Goal: Task Accomplishment & Management: Manage account settings

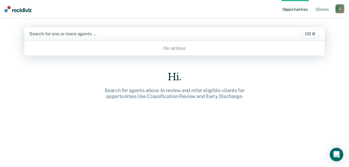
click at [90, 33] on div at bounding box center [130, 33] width 203 height 6
type input "stever"
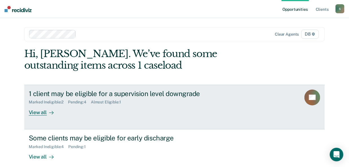
click at [35, 114] on div "View all" at bounding box center [45, 109] width 32 height 11
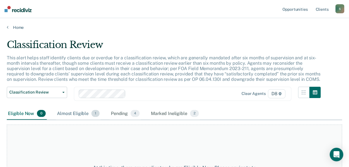
click at [81, 111] on div "Almost Eligible 1" at bounding box center [78, 113] width 45 height 12
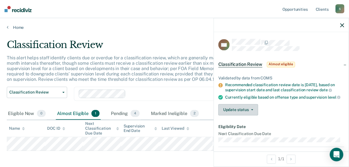
click at [252, 110] on icon "button" at bounding box center [252, 109] width 2 height 1
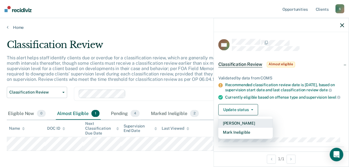
click at [249, 126] on button "[PERSON_NAME]" at bounding box center [245, 123] width 54 height 9
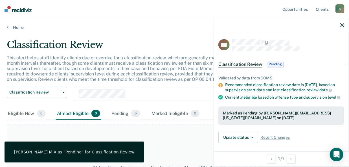
click at [200, 141] on div "At this time, there are no clients who are Almost Eligible. Please navigate to …" at bounding box center [174, 170] width 335 height 92
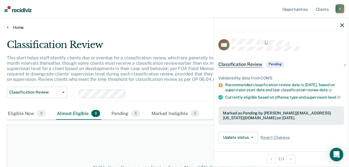
click at [12, 26] on link "Home" at bounding box center [174, 27] width 335 height 5
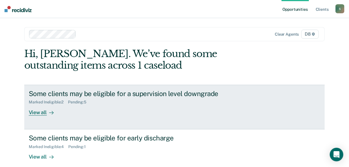
click at [36, 113] on div "View all" at bounding box center [45, 109] width 32 height 11
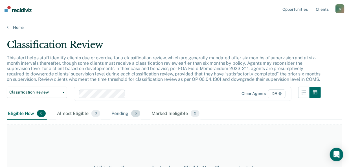
click at [119, 112] on div "Pending 5" at bounding box center [125, 113] width 31 height 12
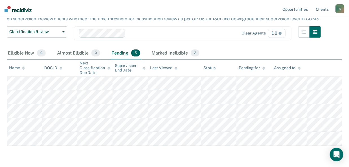
scroll to position [67, 0]
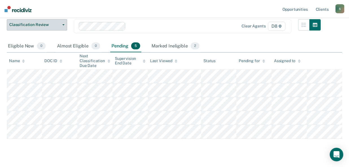
click at [61, 23] on button "Classification Review" at bounding box center [37, 24] width 60 height 11
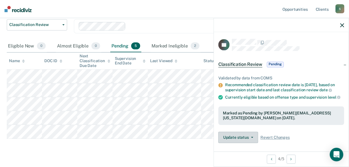
click at [252, 138] on icon "button" at bounding box center [252, 137] width 2 height 1
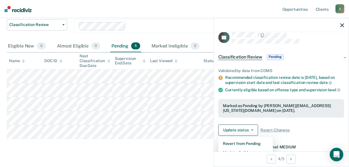
click at [173, 145] on div "Classification Review This alert helps staff identify clients due or overdue fo…" at bounding box center [174, 63] width 335 height 183
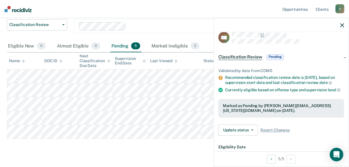
click at [150, 140] on div "Classification Review This alert helps staff identify clients due or overdue fo…" at bounding box center [174, 63] width 335 height 183
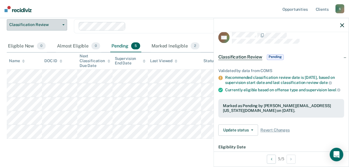
click at [64, 23] on button "Classification Review" at bounding box center [37, 24] width 60 height 11
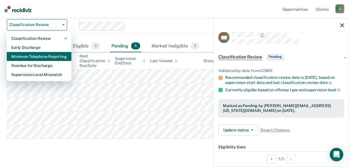
click at [51, 56] on div "Minimum Telephone Reporting" at bounding box center [39, 56] width 56 height 9
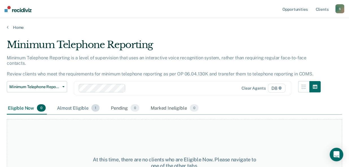
click at [73, 106] on div "Almost Eligible 1" at bounding box center [78, 108] width 45 height 12
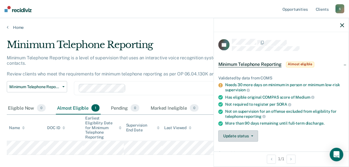
click at [251, 132] on button "Update status" at bounding box center [238, 135] width 40 height 11
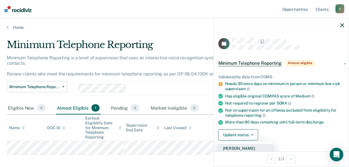
click at [244, 144] on button "[PERSON_NAME]" at bounding box center [245, 148] width 54 height 9
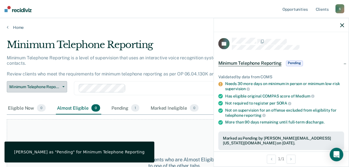
click at [61, 87] on button "Minimum Telephone Reporting" at bounding box center [37, 86] width 60 height 11
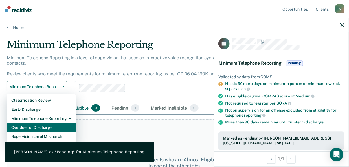
click at [51, 127] on div "Overdue for Discharge" at bounding box center [41, 127] width 60 height 9
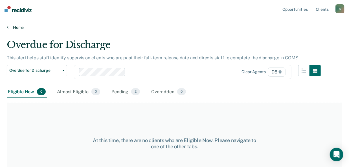
click at [14, 26] on link "Home" at bounding box center [174, 27] width 335 height 5
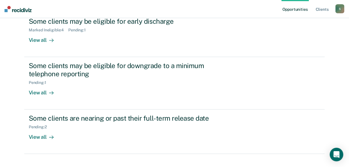
scroll to position [125, 0]
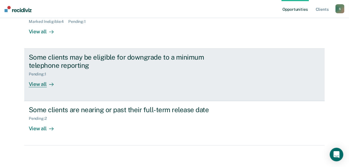
click at [35, 82] on div "View all" at bounding box center [45, 81] width 32 height 11
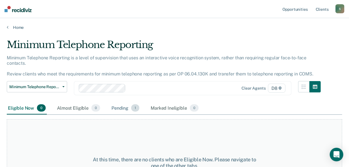
click at [122, 107] on div "Pending 1" at bounding box center [125, 108] width 30 height 12
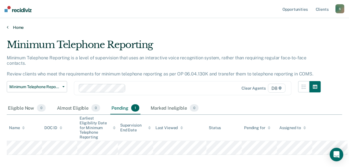
click at [9, 27] on link "Home" at bounding box center [174, 27] width 335 height 5
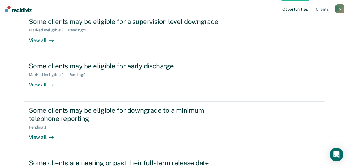
scroll to position [83, 0]
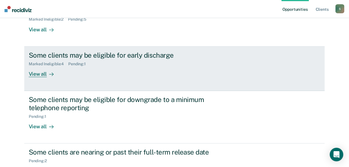
click at [39, 73] on div "View all" at bounding box center [45, 71] width 32 height 11
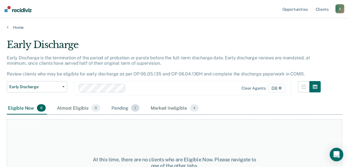
click at [121, 107] on div "Pending 1" at bounding box center [125, 108] width 30 height 12
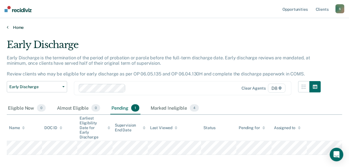
click at [11, 26] on link "Home" at bounding box center [174, 27] width 335 height 5
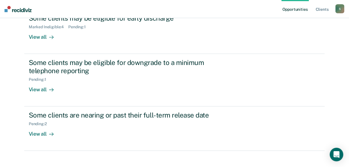
scroll to position [125, 0]
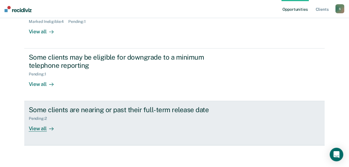
click at [32, 127] on div "View all" at bounding box center [45, 126] width 32 height 11
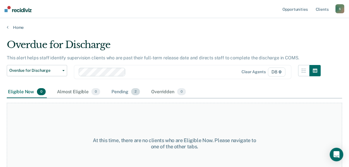
click at [122, 91] on div "Pending 2" at bounding box center [125, 92] width 31 height 12
